Goal: Task Accomplishment & Management: Use online tool/utility

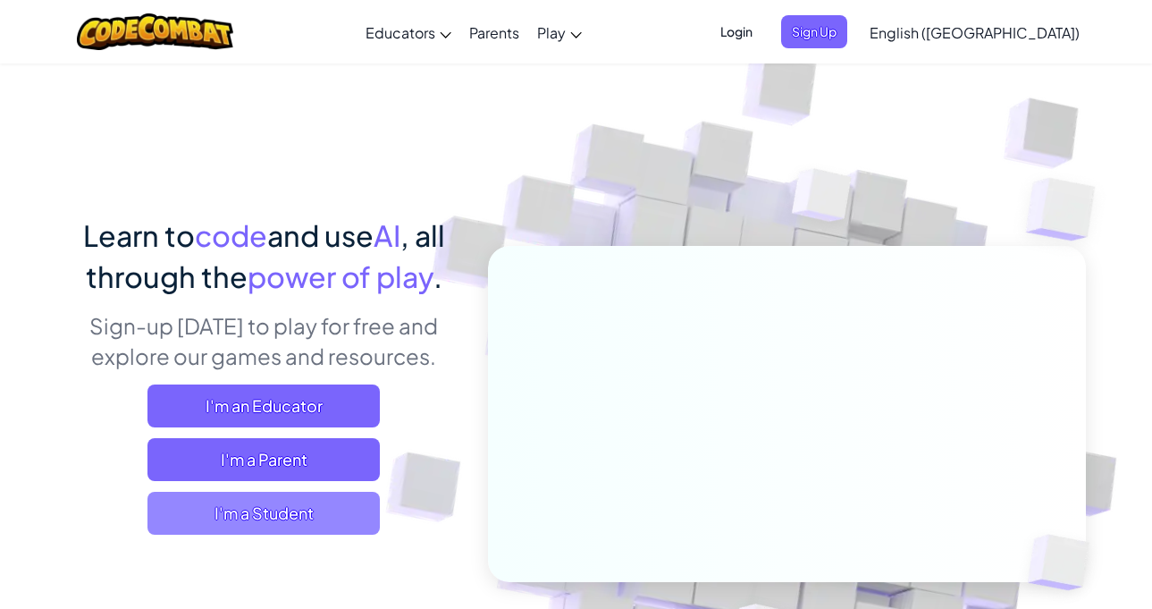
click at [171, 500] on span "I'm a Student" at bounding box center [263, 513] width 232 height 43
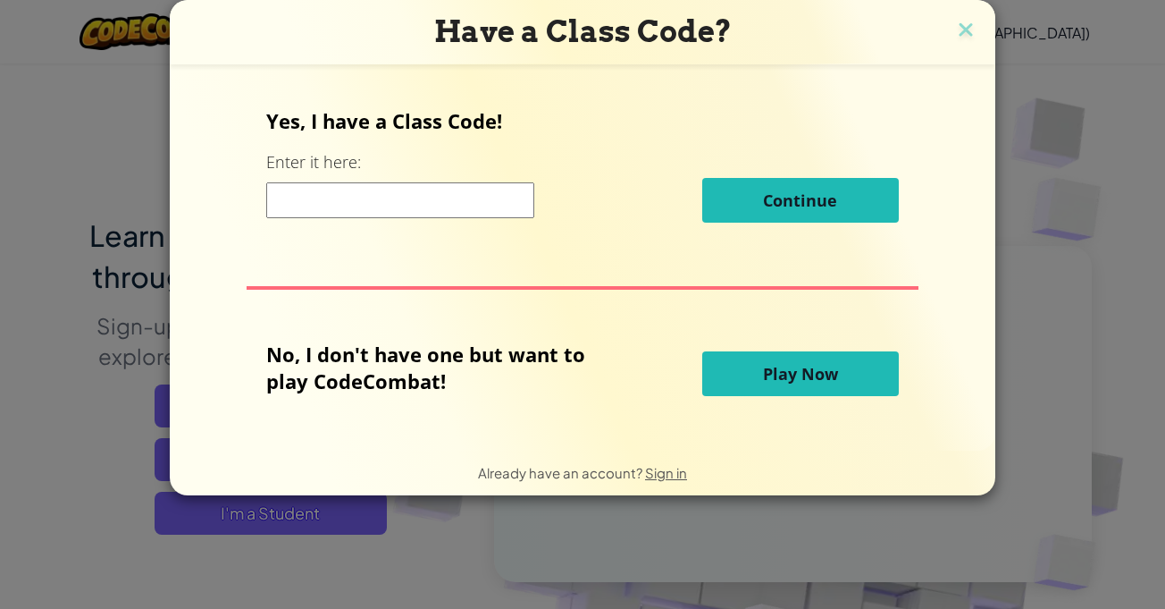
click at [850, 377] on button "Play Now" at bounding box center [800, 373] width 197 height 45
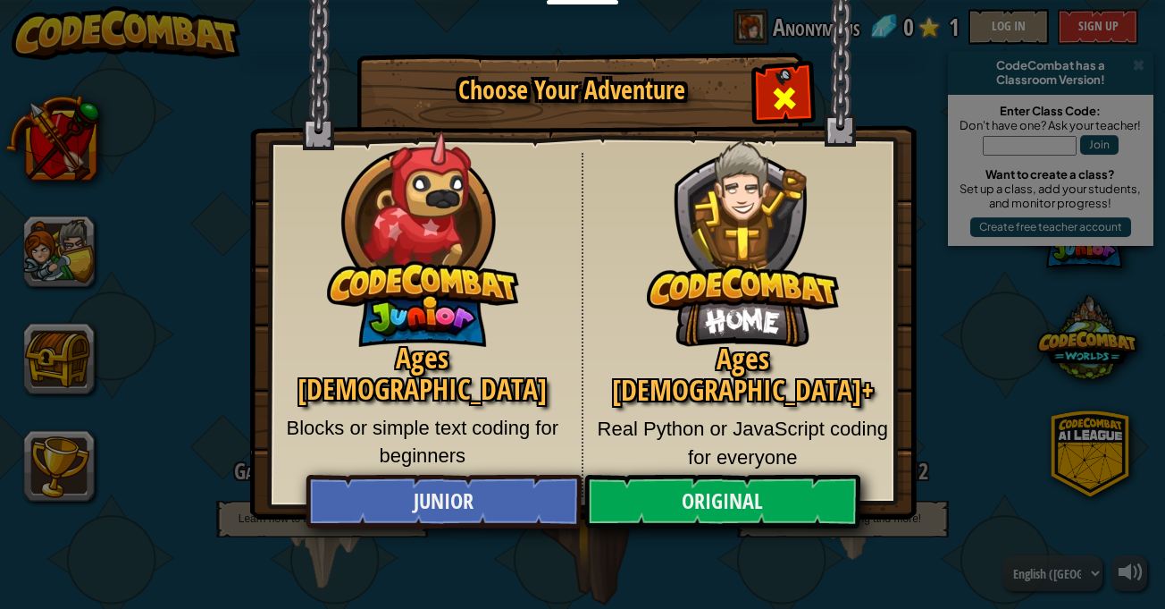
click at [781, 81] on div "Close modal" at bounding box center [784, 96] width 56 height 56
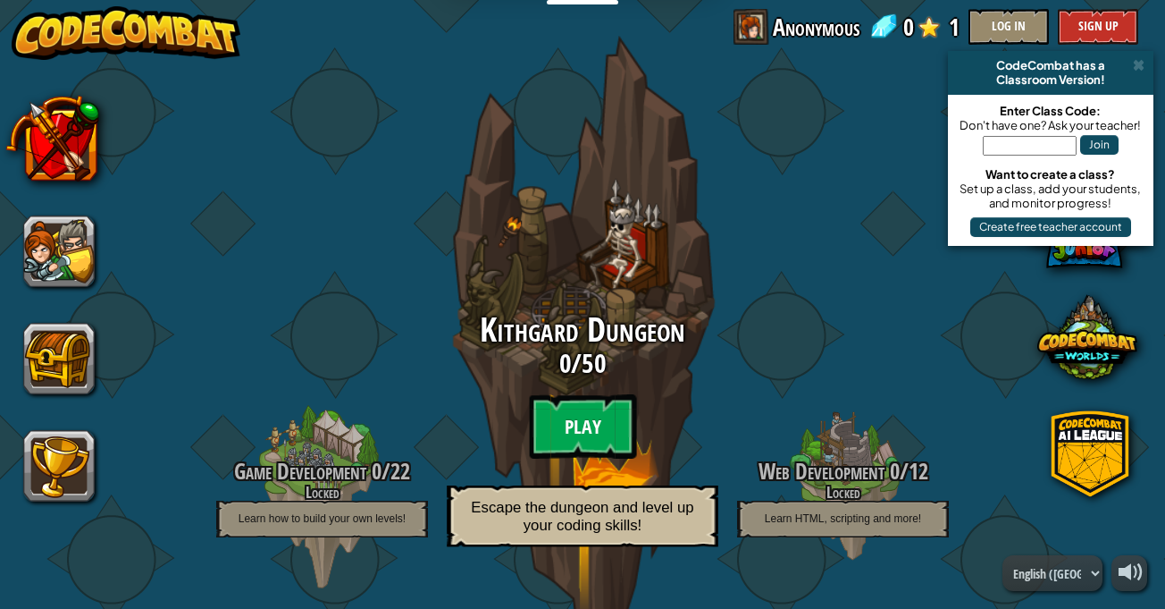
click at [559, 414] on btn "Play" at bounding box center [582, 426] width 107 height 64
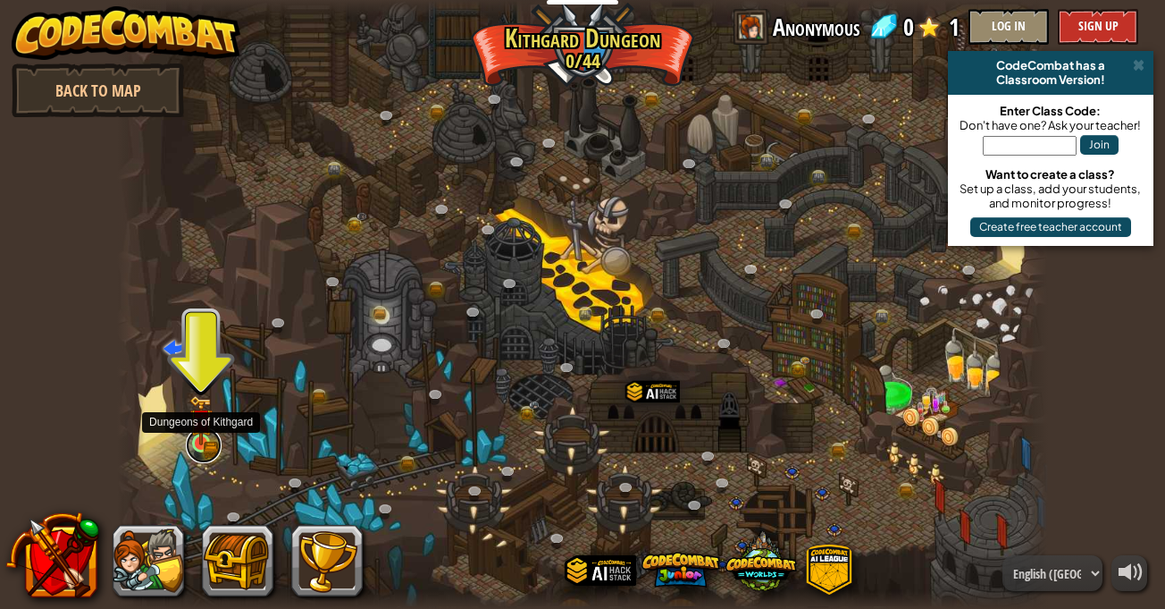
click at [189, 447] on link at bounding box center [204, 445] width 36 height 36
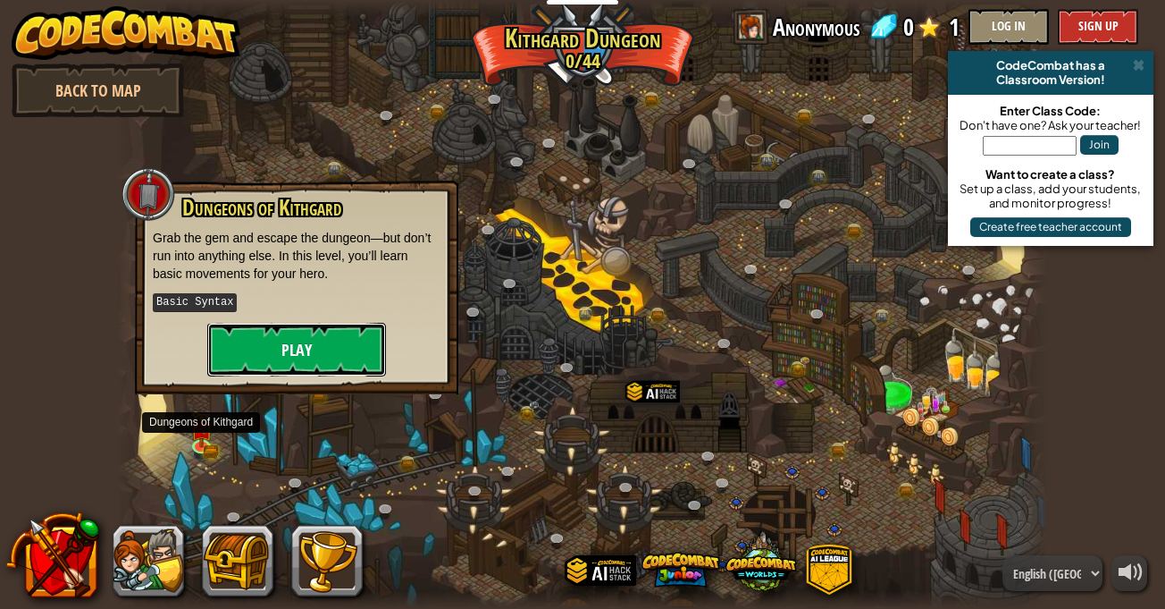
click at [282, 352] on button "Play" at bounding box center [296, 350] width 179 height 54
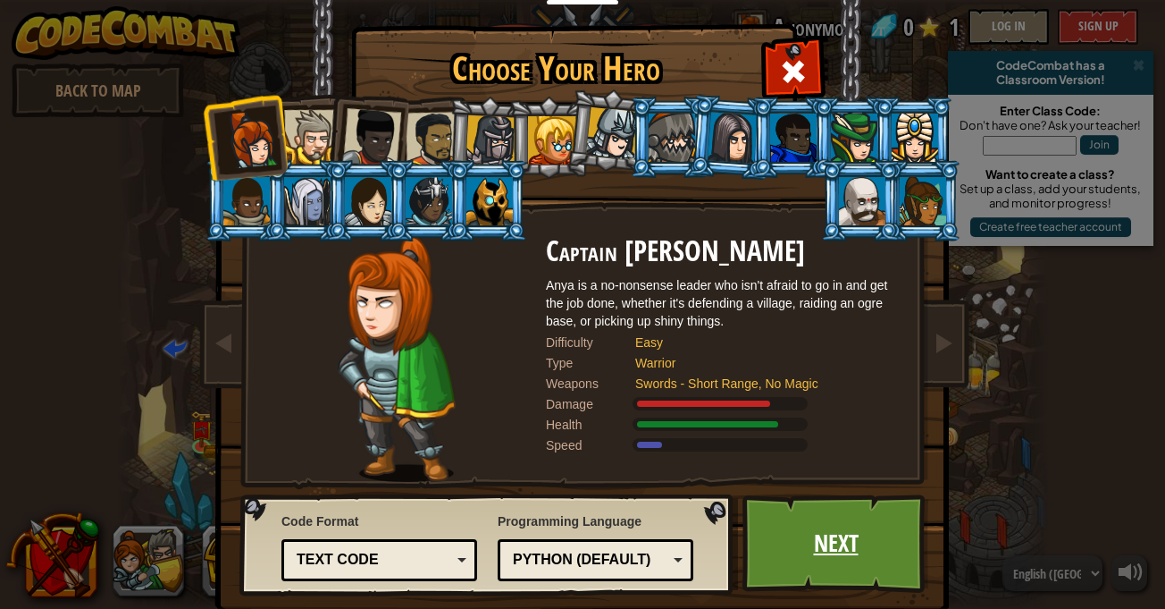
click at [804, 517] on link "Next" at bounding box center [836, 543] width 187 height 98
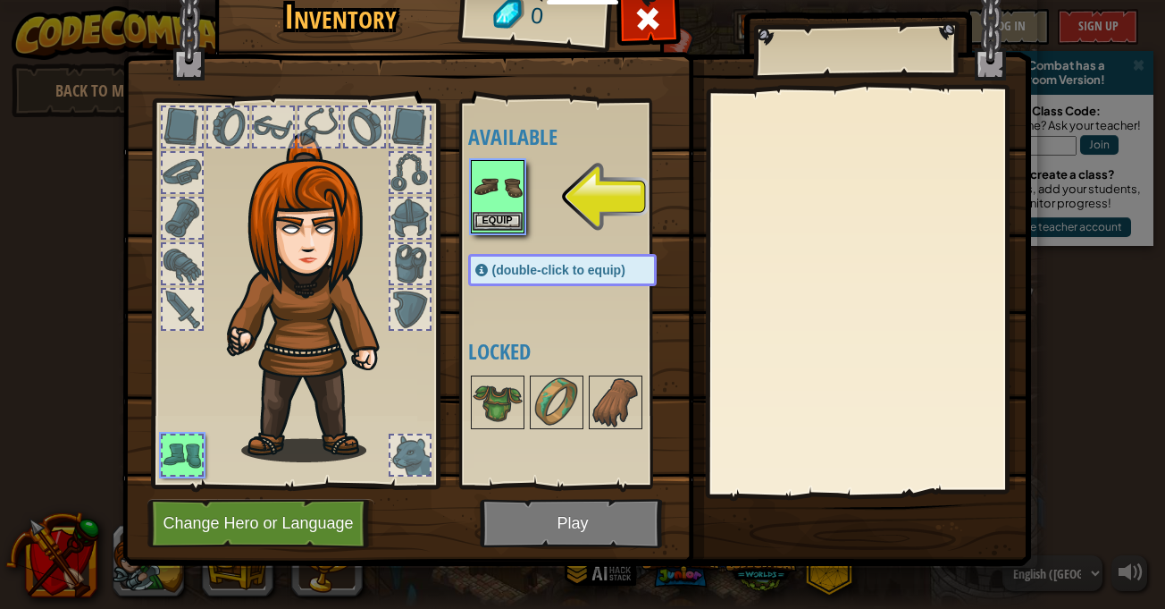
click at [473, 167] on img at bounding box center [498, 187] width 50 height 50
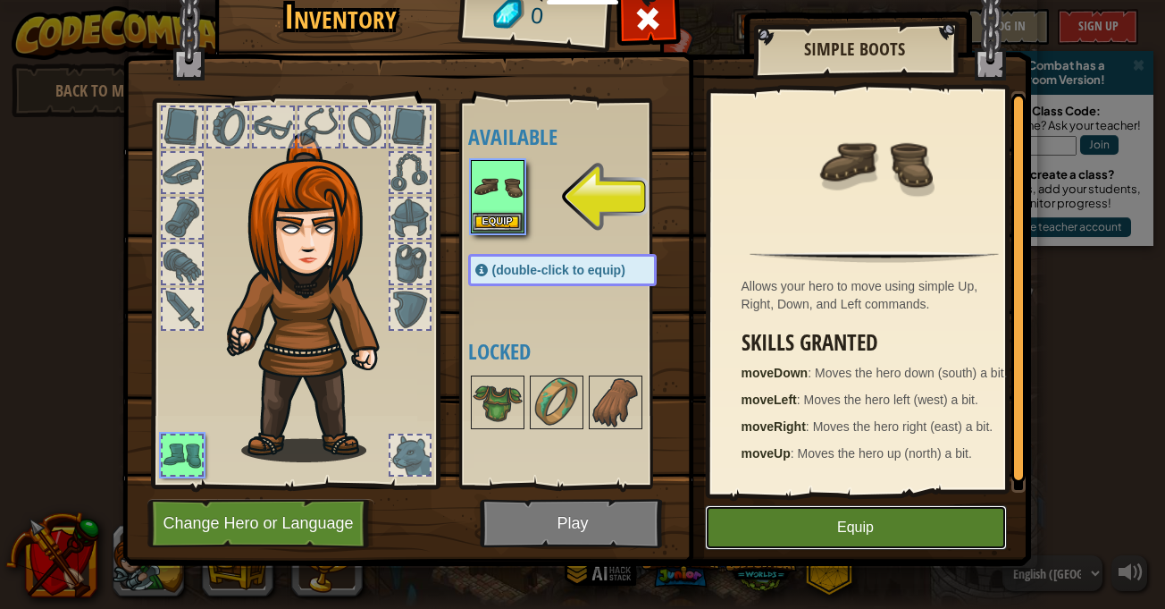
click at [921, 544] on button "Equip" at bounding box center [856, 527] width 302 height 45
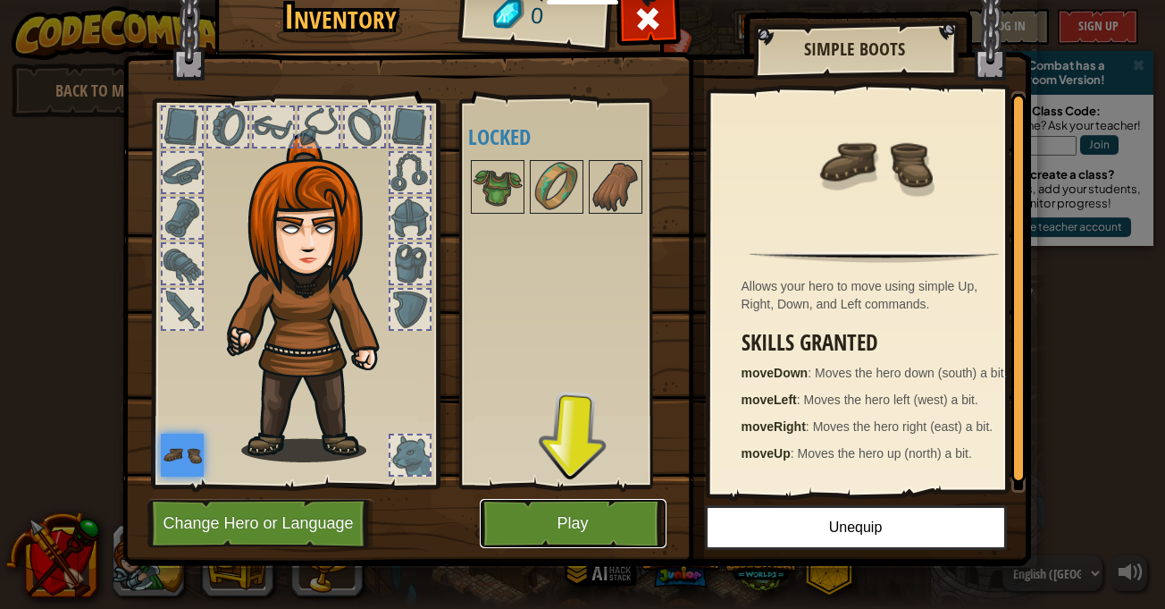
click at [588, 540] on button "Play" at bounding box center [573, 523] width 187 height 49
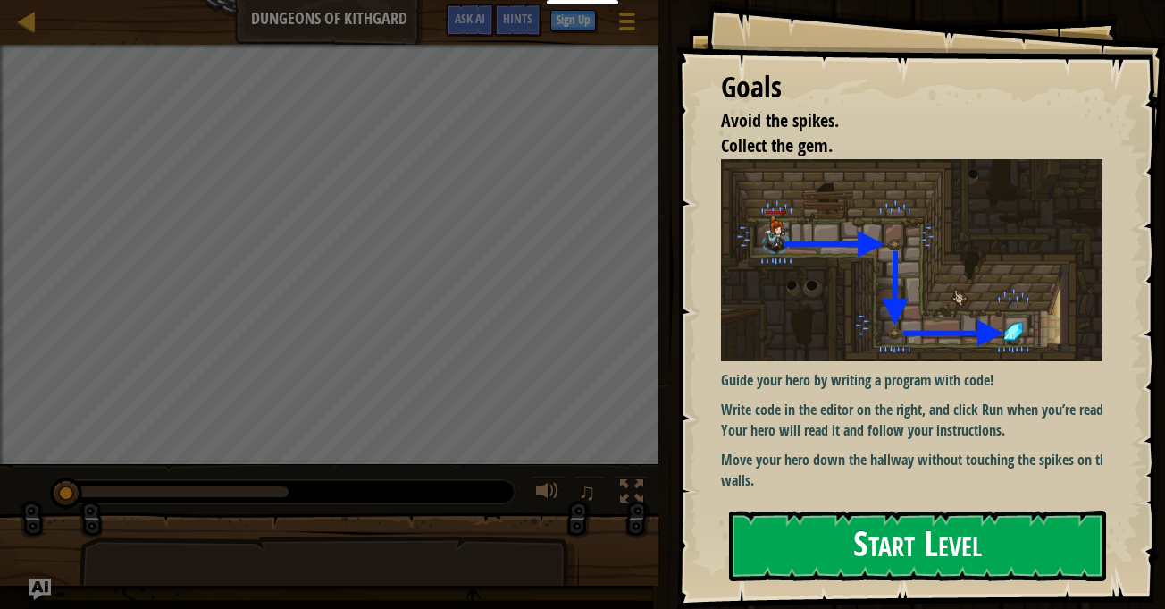
click at [956, 528] on button "Start Level" at bounding box center [917, 545] width 377 height 71
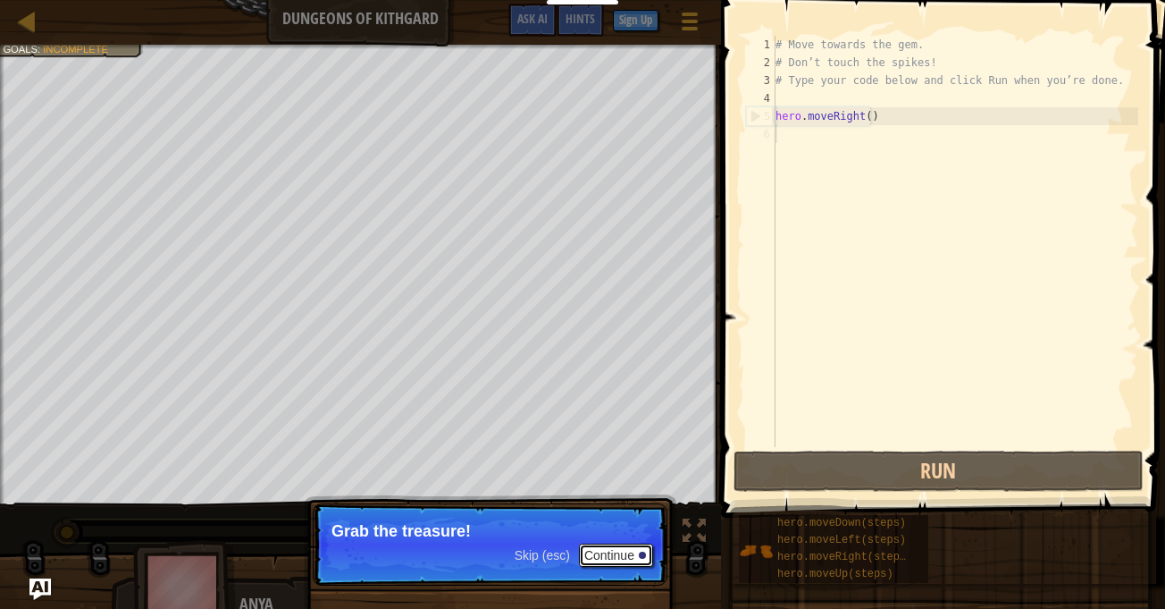
click at [611, 559] on button "Continue" at bounding box center [616, 554] width 74 height 23
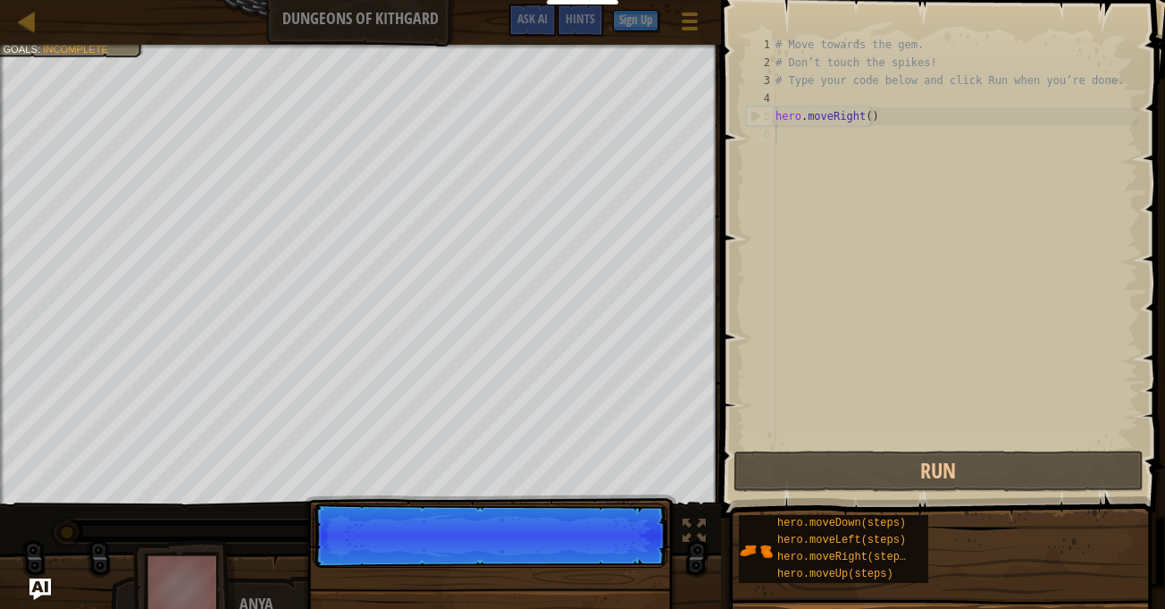
scroll to position [8, 0]
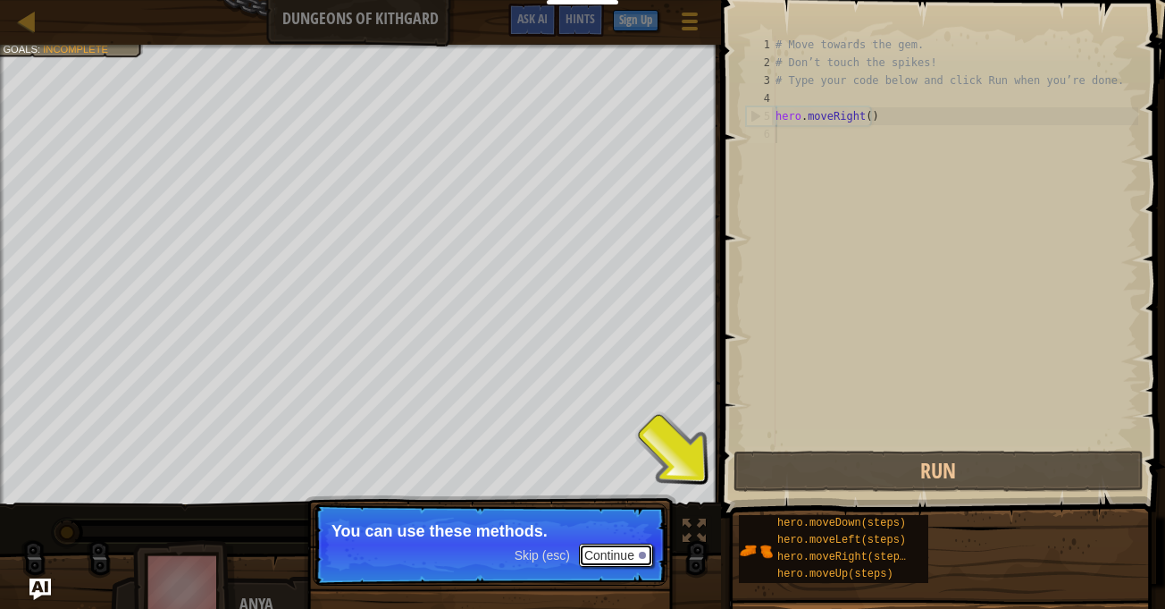
click at [609, 552] on button "Continue" at bounding box center [616, 554] width 74 height 23
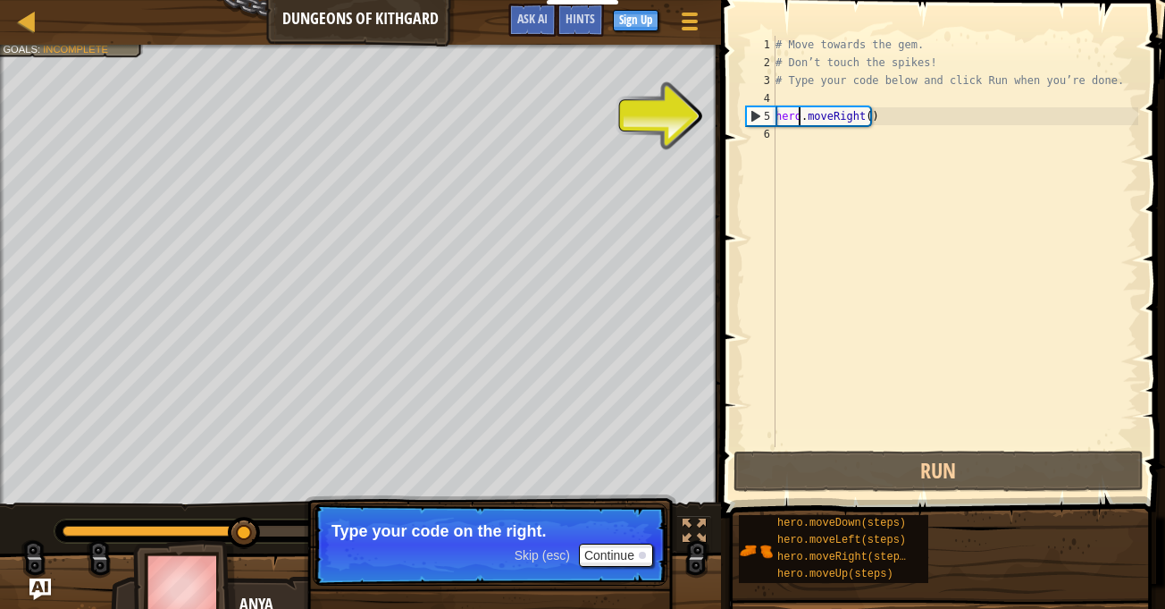
click at [802, 123] on div "# Move towards the gem. # Don’t touch the spikes! # Type your code below and cl…" at bounding box center [955, 259] width 366 height 447
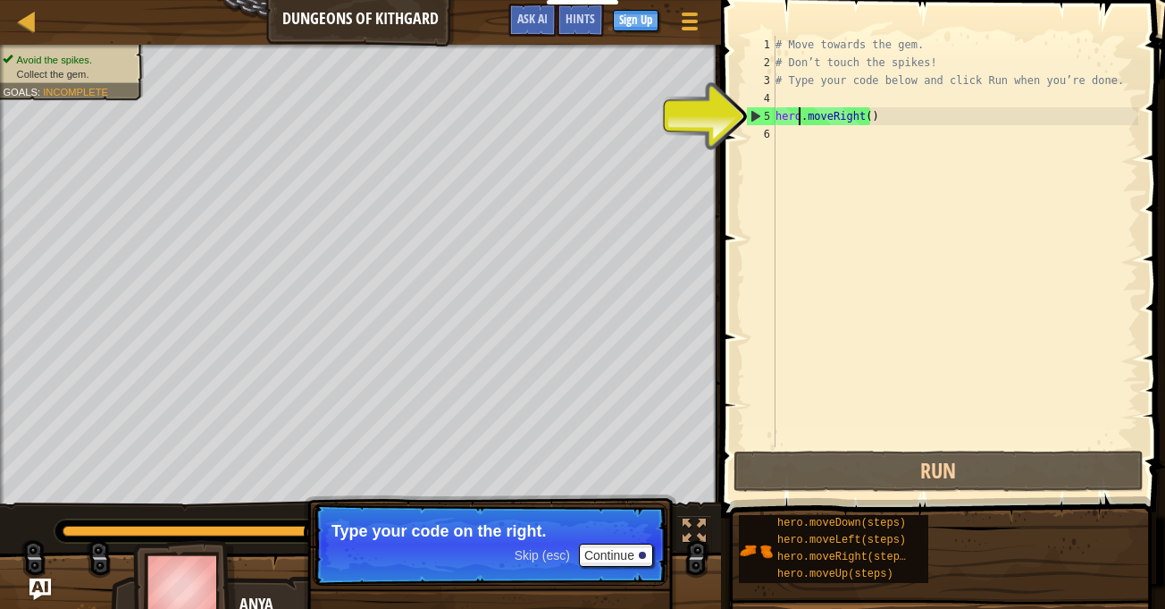
click at [752, 120] on div "5" at bounding box center [761, 116] width 29 height 18
click at [920, 122] on div "# Move towards the gem. # Don’t touch the spikes! # Type your code below and cl…" at bounding box center [955, 259] width 366 height 447
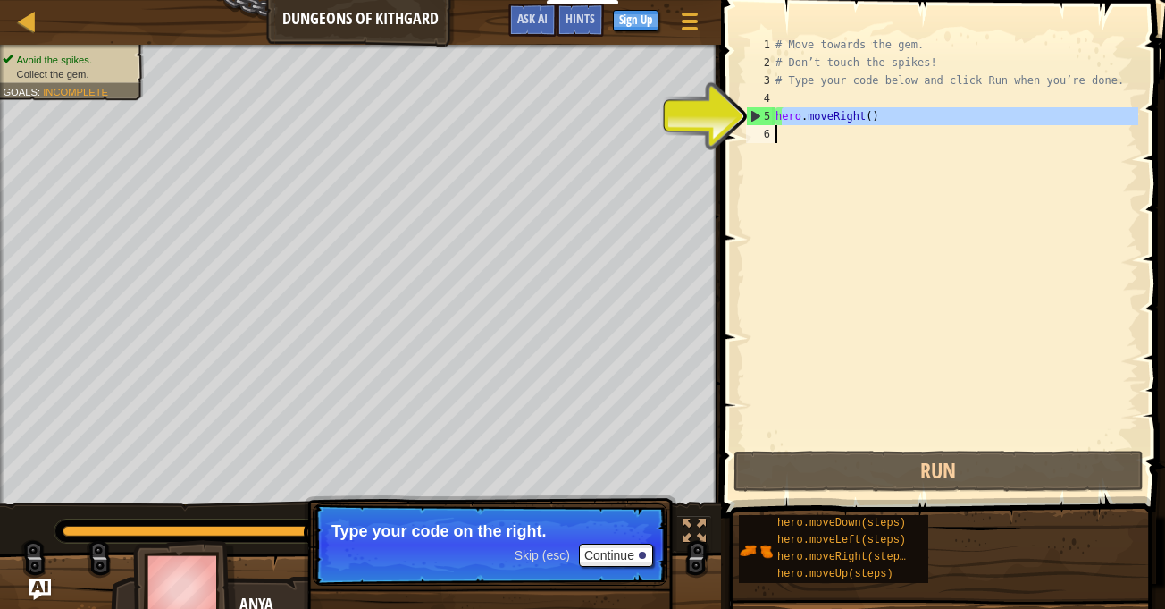
drag, startPoint x: 779, startPoint y: 116, endPoint x: 900, endPoint y: 134, distance: 122.0
click at [900, 134] on div "# Move towards the gem. # Don’t touch the spikes! # Type your code below and cl…" at bounding box center [955, 259] width 366 height 447
click at [757, 113] on div "5" at bounding box center [761, 116] width 29 height 18
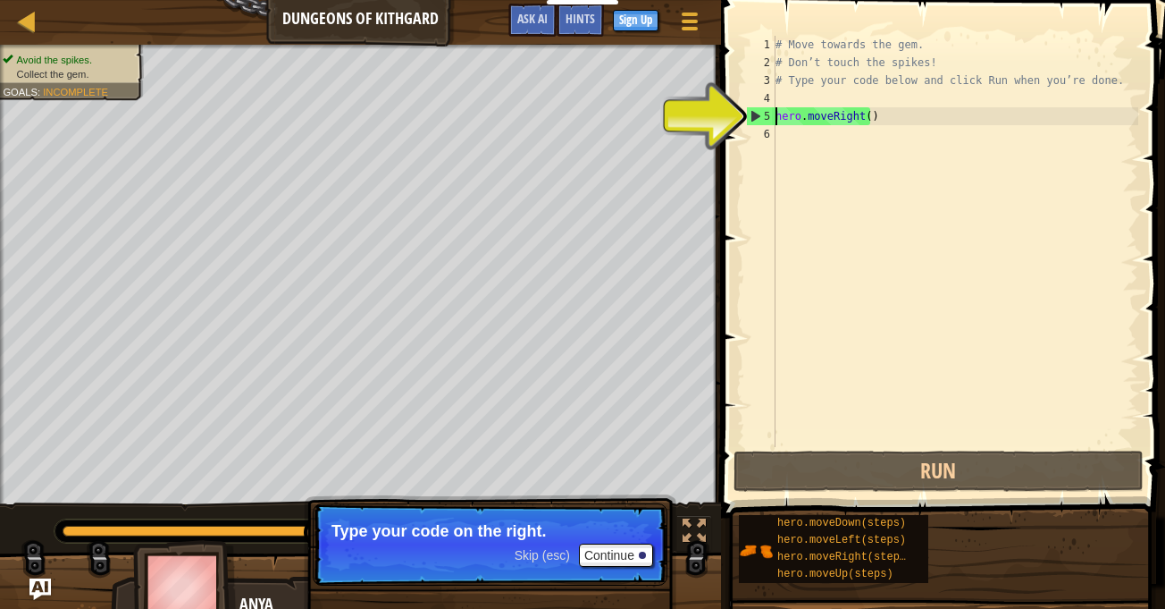
click at [756, 114] on div "5" at bounding box center [761, 116] width 29 height 18
type textarea "hero.moveRight()"
click at [756, 114] on div "5" at bounding box center [761, 116] width 29 height 18
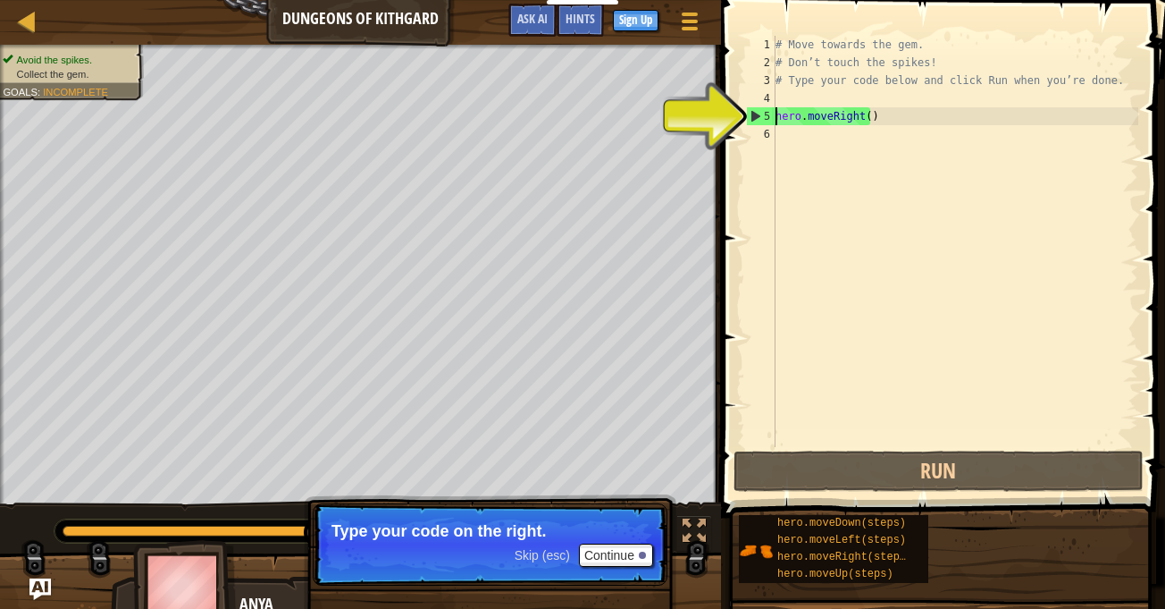
click at [756, 114] on div "5" at bounding box center [761, 116] width 29 height 18
type textarea "hero.moveRight()"
click at [878, 492] on span at bounding box center [945, 233] width 458 height 570
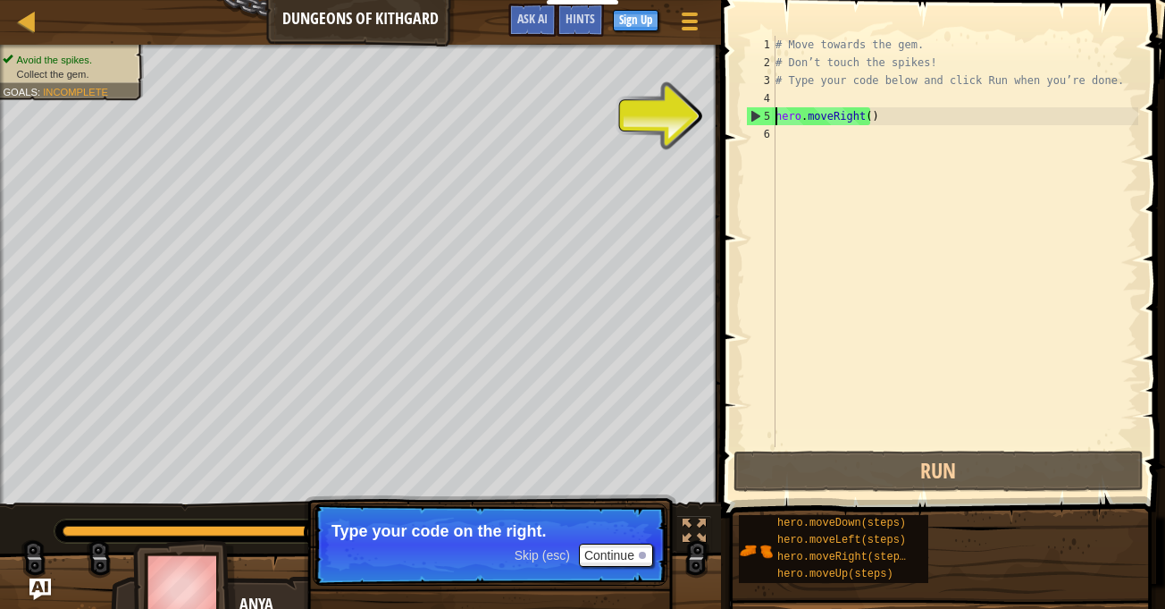
click at [877, 148] on div "# Move towards the gem. # Don’t touch the spikes! # Type your code below and cl…" at bounding box center [955, 259] width 366 height 447
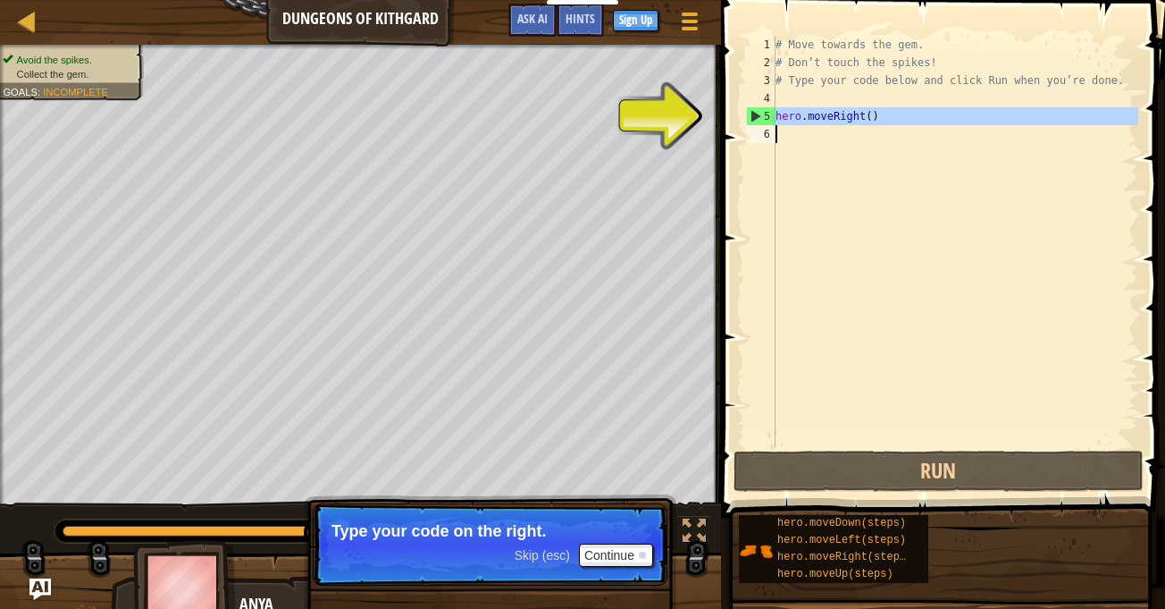
drag, startPoint x: 777, startPoint y: 116, endPoint x: 886, endPoint y: 127, distance: 109.6
click at [886, 127] on div "# Move towards the gem. # Don’t touch the spikes! # Type your code below and cl…" at bounding box center [955, 259] width 366 height 447
type textarea "hero.moveRight()"
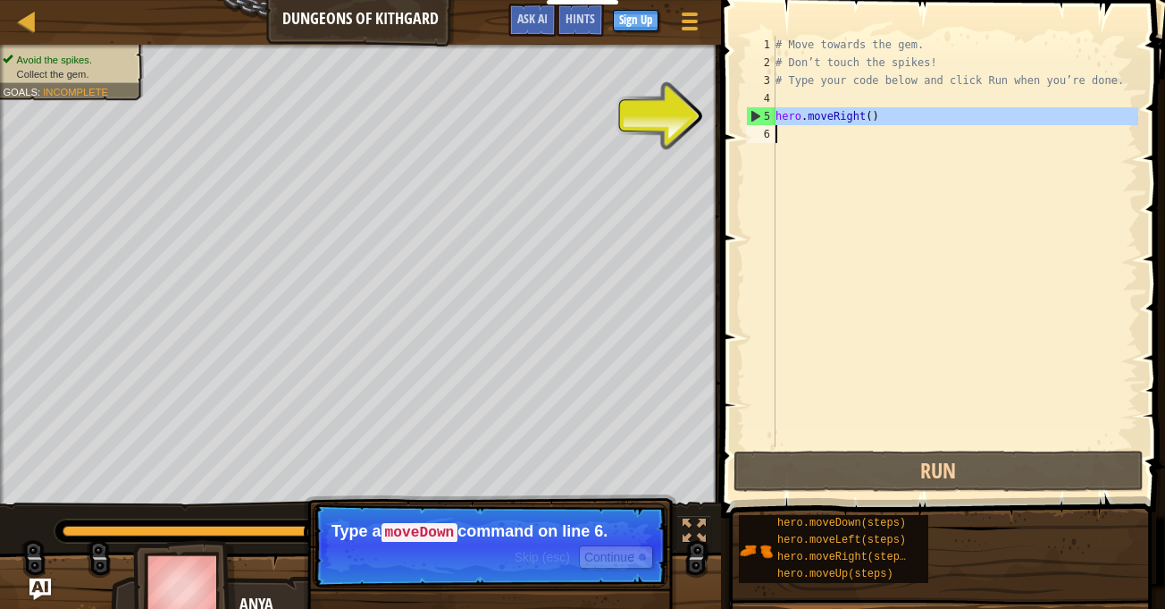
paste textarea
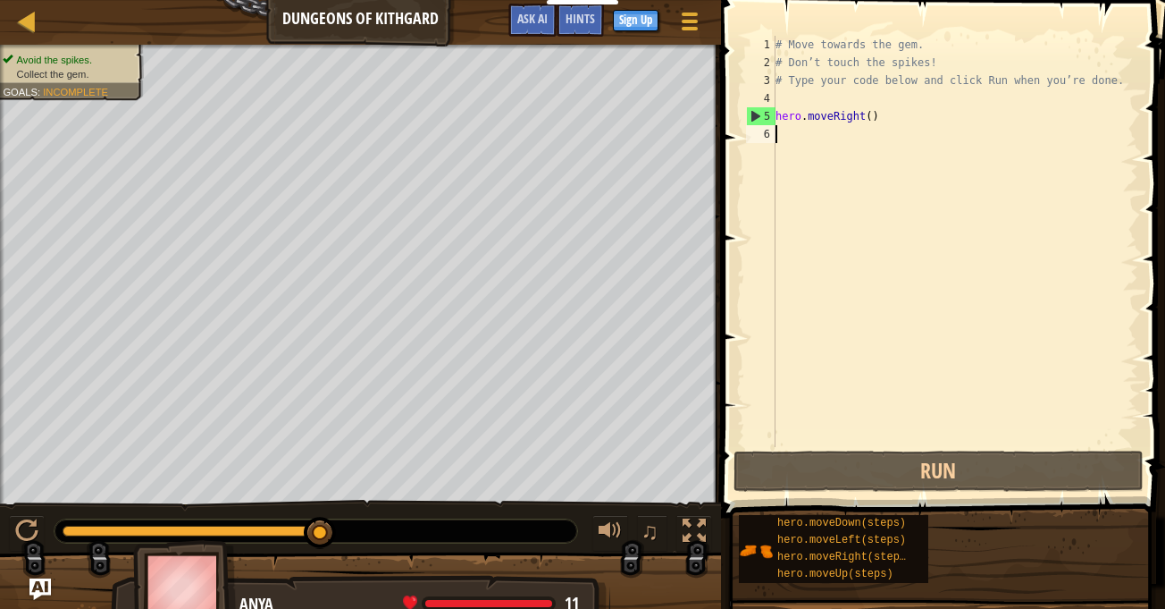
click at [784, 131] on div "# Move towards the gem. # Don’t touch the spikes! # Type your code below and cl…" at bounding box center [955, 259] width 366 height 447
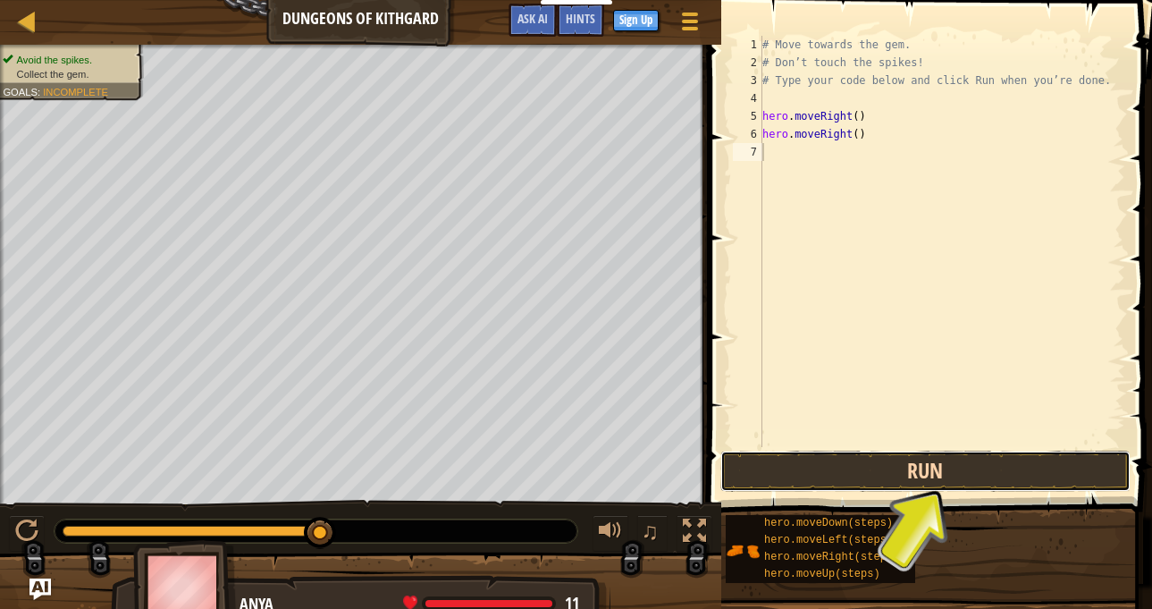
click at [990, 475] on button "Run" at bounding box center [925, 470] width 410 height 41
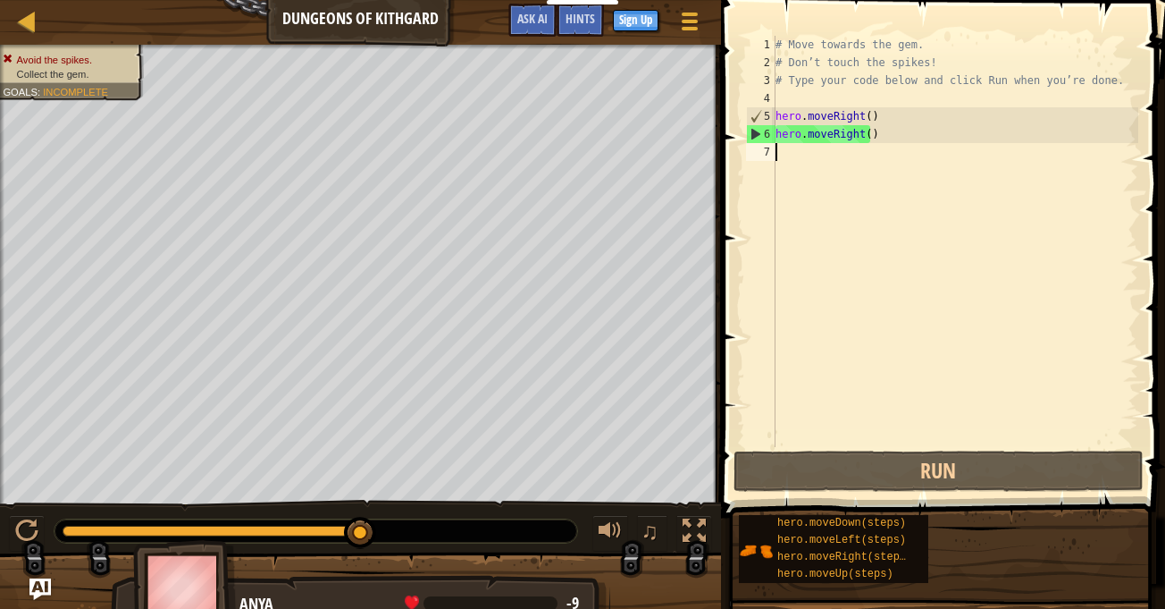
drag, startPoint x: 324, startPoint y: 517, endPoint x: 532, endPoint y: 556, distance: 211.7
click at [532, 556] on div "Avoid the spikes. Collect the gem. Goals : Incomplete ♫ Anya -9 x: 18 y: 18 x: …" at bounding box center [582, 335] width 1165 height 580
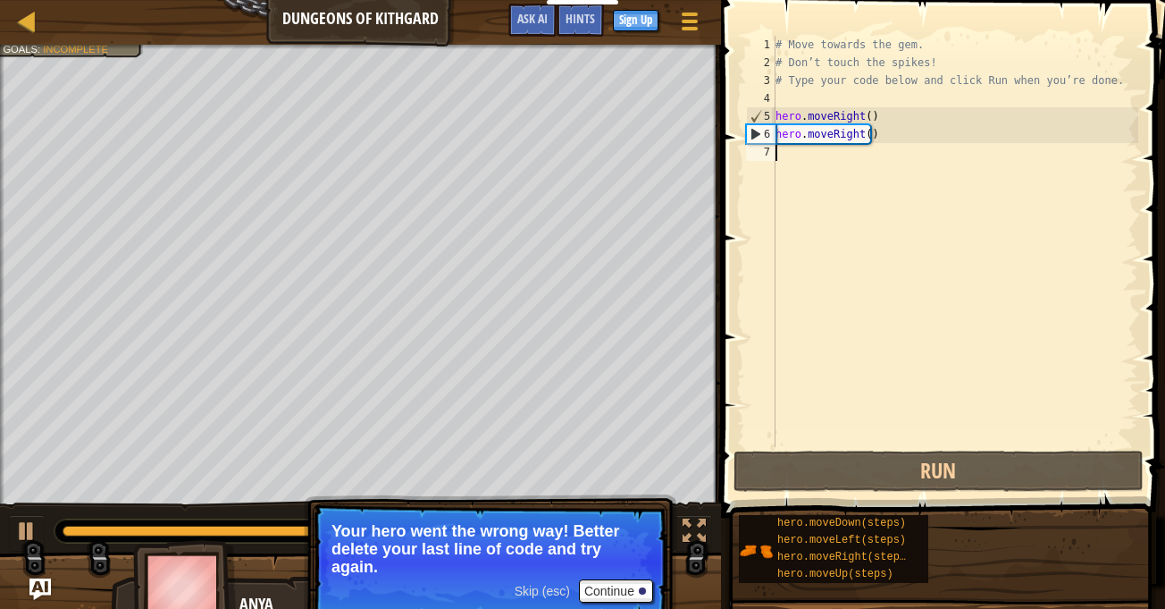
type textarea "hero.moveRight()"
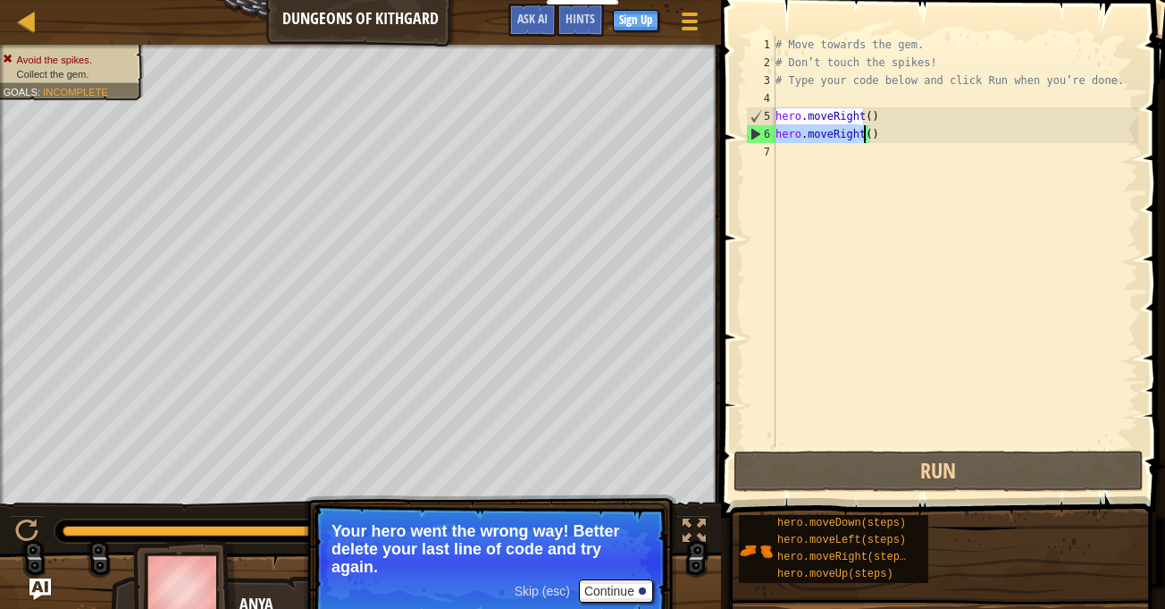
drag, startPoint x: 868, startPoint y: 130, endPoint x: 867, endPoint y: 140, distance: 9.9
click at [867, 140] on div "# Move towards the gem. # Don’t touch the spikes! # Type your code below and cl…" at bounding box center [955, 259] width 366 height 447
